Goal: Download file/media

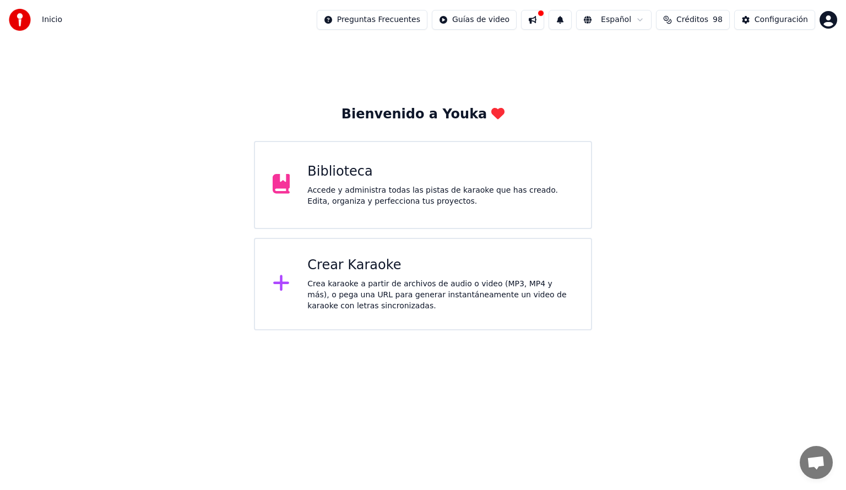
click at [405, 181] on div "Biblioteca Accede y administra todas las pistas de karaoke que has creado. Edit…" at bounding box center [440, 185] width 266 height 44
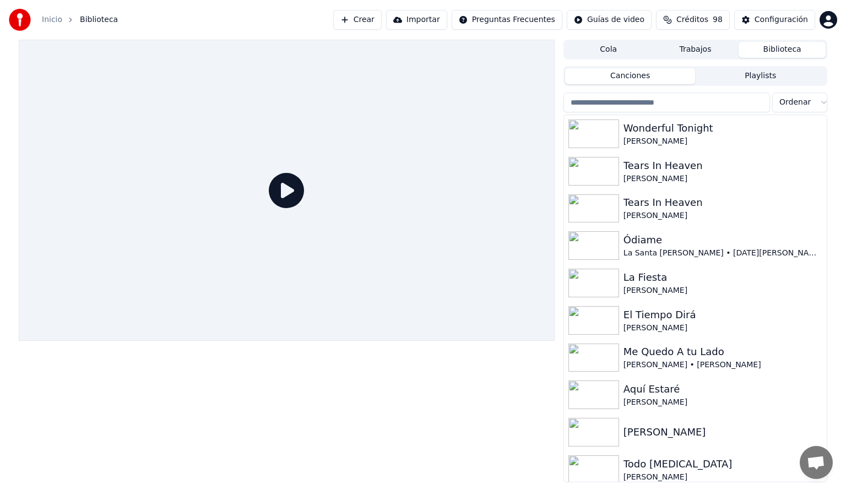
click at [621, 104] on input "search" at bounding box center [667, 103] width 207 height 20
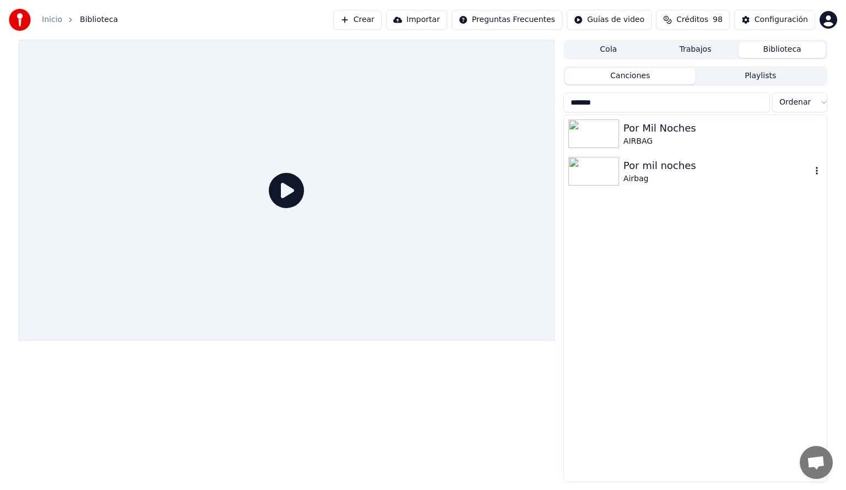
type input "*******"
click at [604, 171] on img at bounding box center [593, 171] width 51 height 29
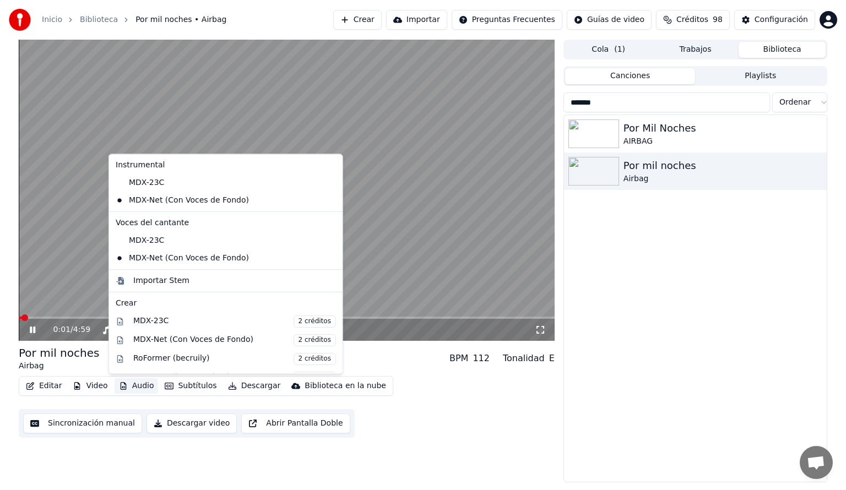
click at [141, 385] on button "Audio" at bounding box center [137, 385] width 44 height 15
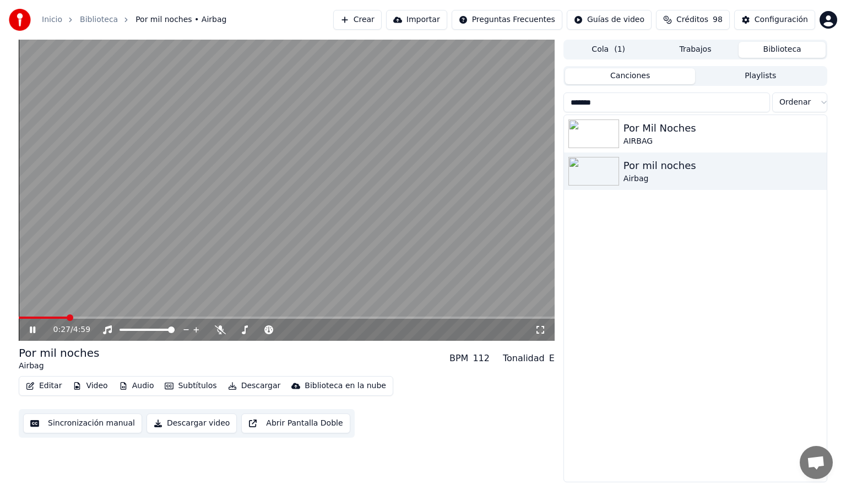
click at [66, 319] on span at bounding box center [287, 318] width 536 height 2
click at [31, 327] on icon at bounding box center [33, 330] width 6 height 7
click at [29, 328] on icon at bounding box center [32, 330] width 7 height 8
click at [408, 317] on span at bounding box center [287, 318] width 536 height 2
click at [456, 317] on span at bounding box center [287, 318] width 536 height 2
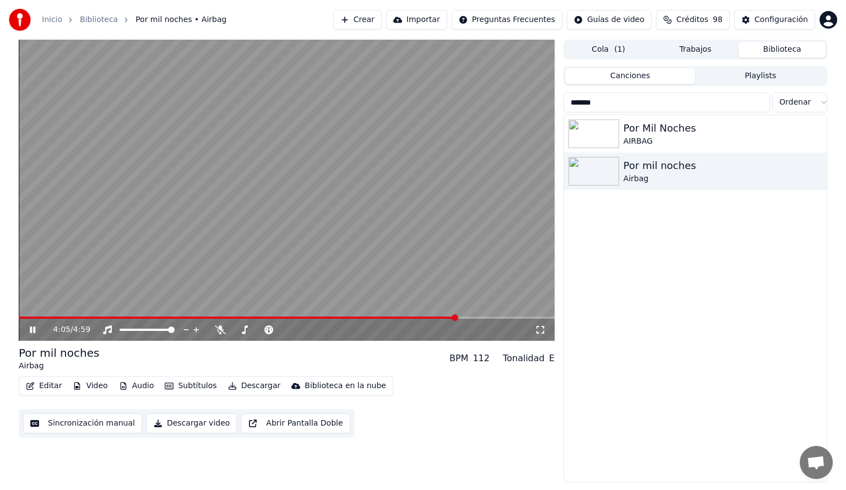
click at [28, 331] on icon at bounding box center [41, 330] width 26 height 9
click at [364, 20] on button "Crear" at bounding box center [357, 20] width 48 height 20
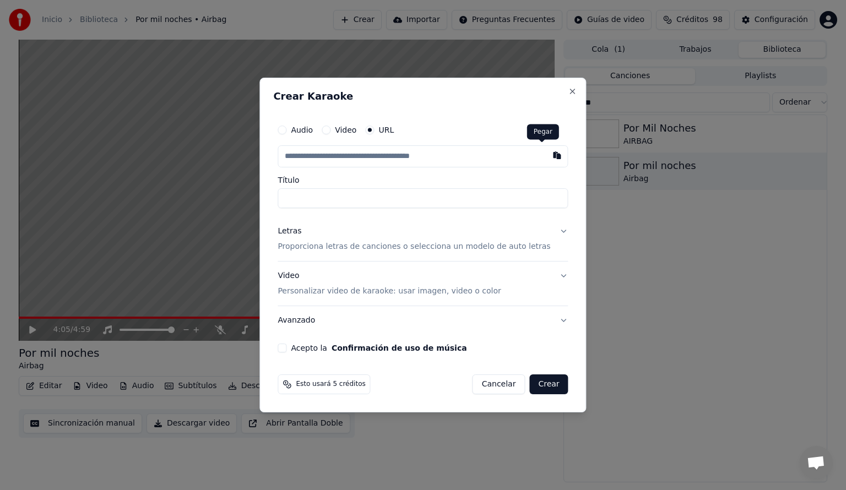
click at [546, 155] on button "button" at bounding box center [557, 155] width 22 height 20
type input "**********"
click at [295, 231] on div "Letras" at bounding box center [290, 231] width 24 height 11
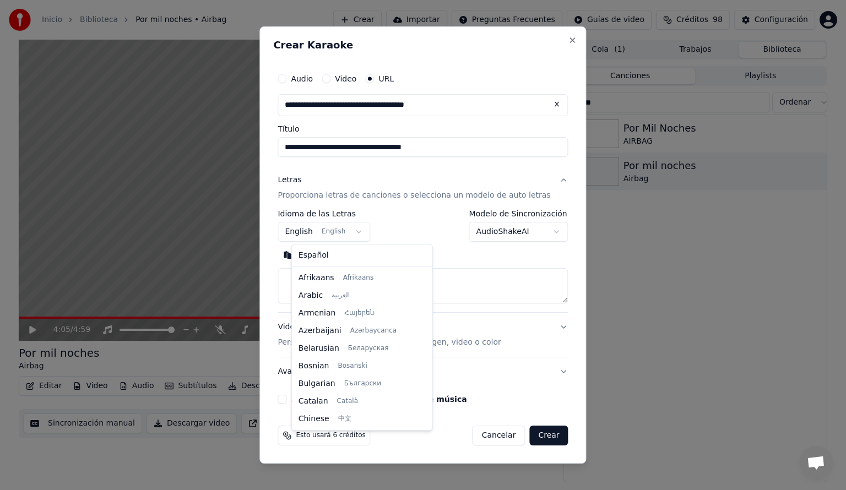
click at [365, 229] on body "**********" at bounding box center [423, 245] width 846 height 490
select select "**"
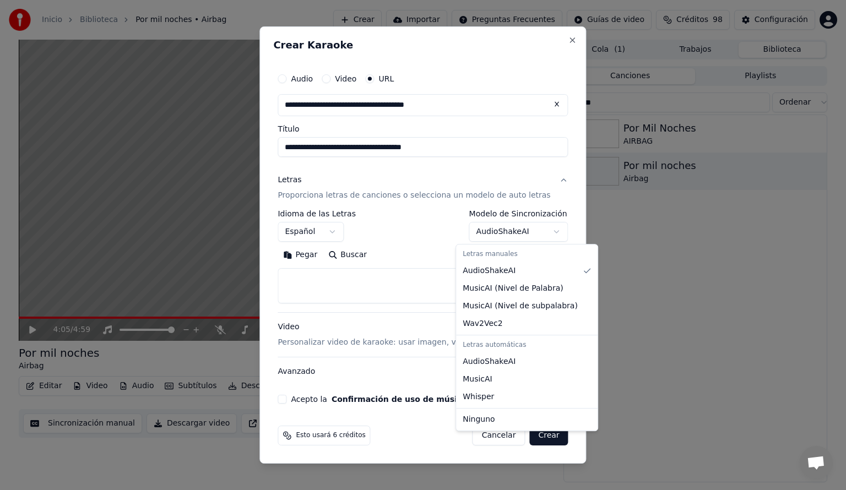
click at [544, 229] on body "**********" at bounding box center [423, 245] width 846 height 490
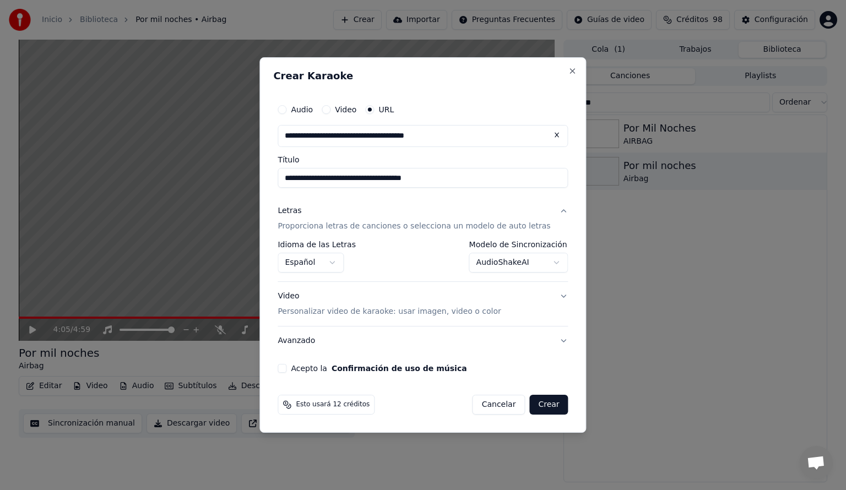
click at [286, 370] on button "Acepto la Confirmación de uso de música" at bounding box center [282, 368] width 9 height 9
click at [538, 402] on button "Crear" at bounding box center [548, 405] width 39 height 20
select select "**********"
select select
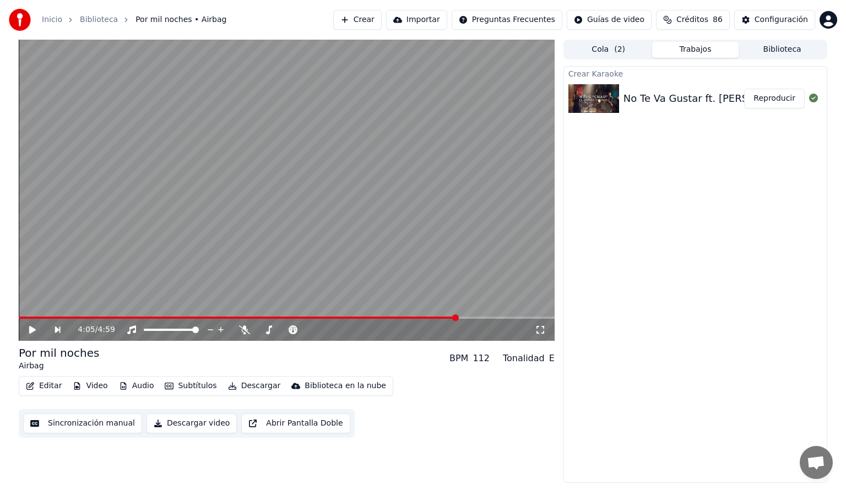
click at [775, 98] on button "Reproducir" at bounding box center [774, 99] width 61 height 20
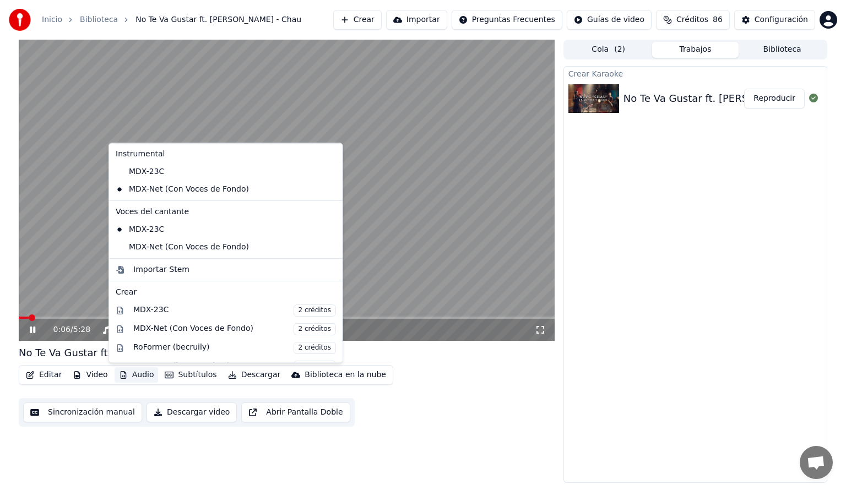
click at [136, 372] on button "Audio" at bounding box center [137, 374] width 44 height 15
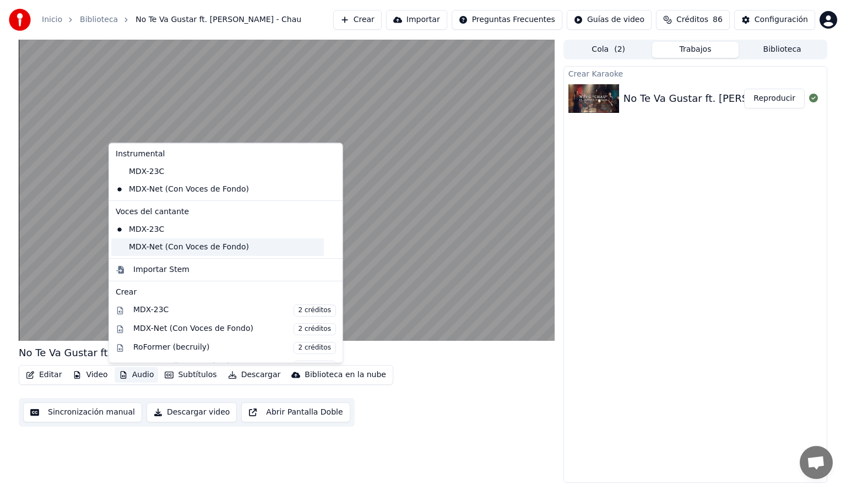
click at [122, 246] on div "MDX-Net (Con Voces de Fondo)" at bounding box center [217, 248] width 213 height 18
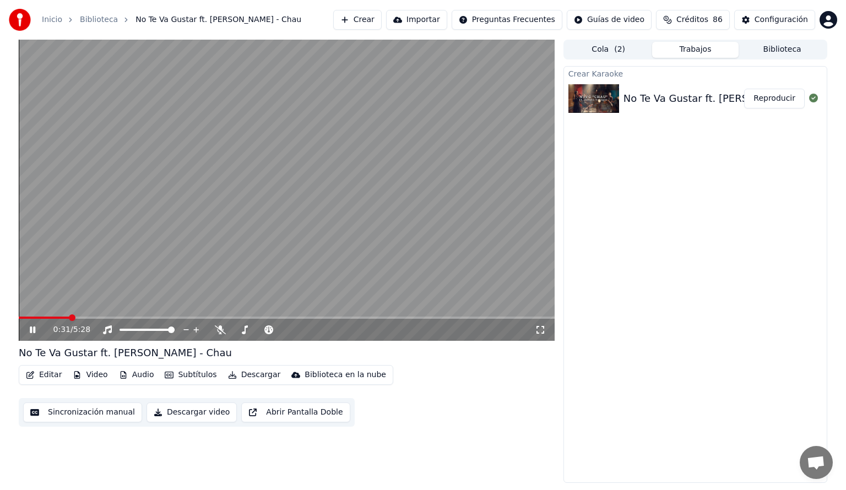
click at [68, 318] on span at bounding box center [287, 318] width 536 height 2
click at [94, 317] on span at bounding box center [287, 318] width 536 height 2
click at [219, 317] on span at bounding box center [140, 318] width 242 height 2
click at [219, 333] on icon at bounding box center [220, 330] width 11 height 9
click at [219, 332] on icon at bounding box center [220, 330] width 11 height 9
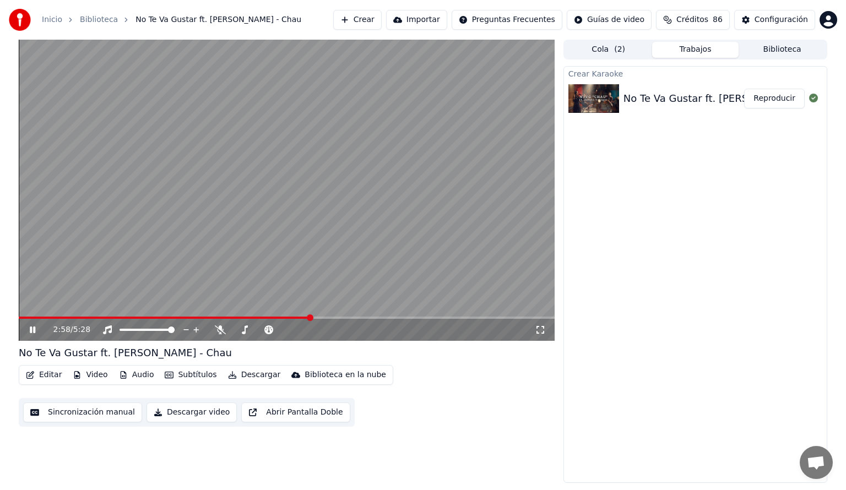
click at [294, 320] on div "2:58 / 5:28" at bounding box center [287, 330] width 536 height 22
click at [294, 318] on span at bounding box center [156, 318] width 275 height 2
click at [243, 378] on button "Descargar" at bounding box center [255, 374] width 62 height 15
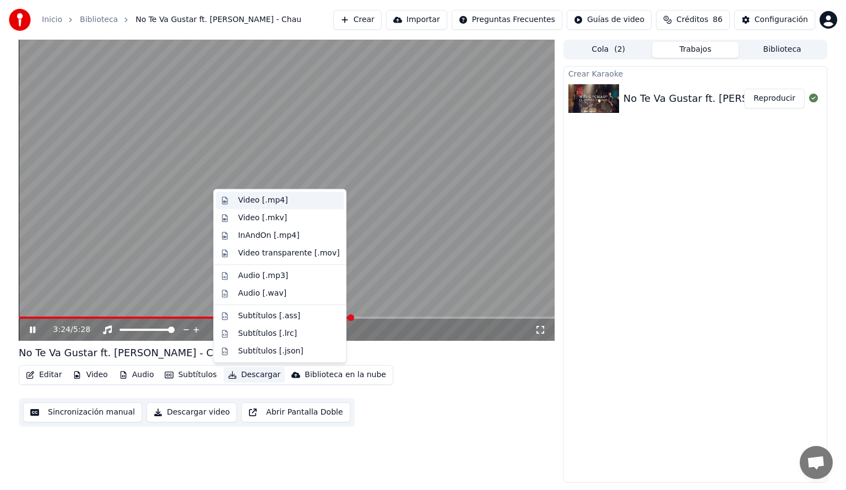
click at [255, 200] on div "Video [.mp4]" at bounding box center [263, 200] width 50 height 11
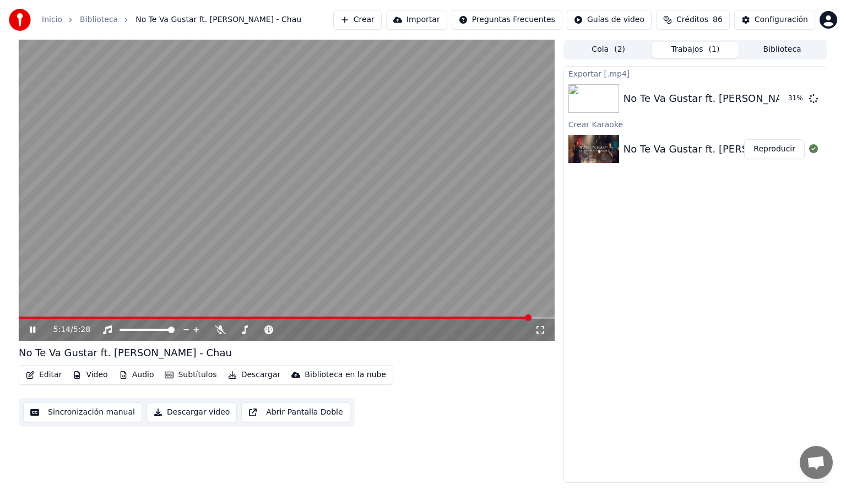
click at [35, 330] on icon at bounding box center [33, 330] width 6 height 7
click at [220, 331] on icon at bounding box center [220, 330] width 11 height 9
click at [110, 330] on icon at bounding box center [107, 330] width 11 height 9
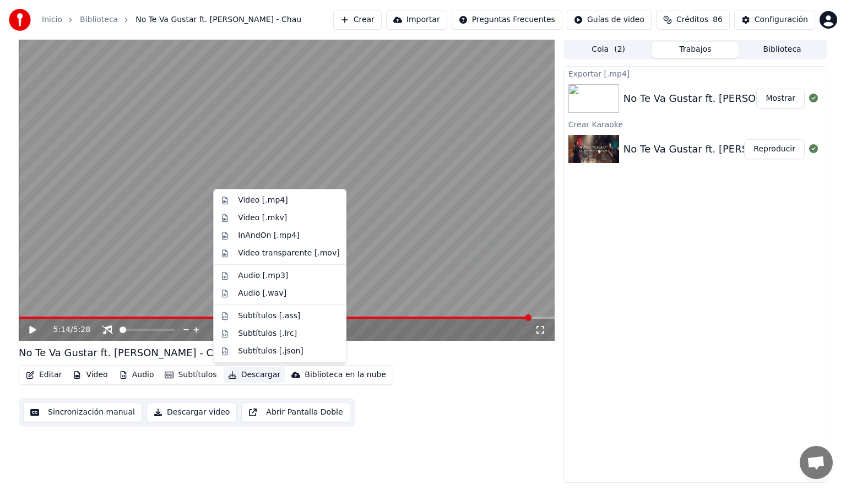
click at [244, 373] on button "Descargar" at bounding box center [255, 374] width 62 height 15
click at [263, 275] on div "Audio [.mp3]" at bounding box center [263, 275] width 50 height 11
